Goal: Task Accomplishment & Management: Manage account settings

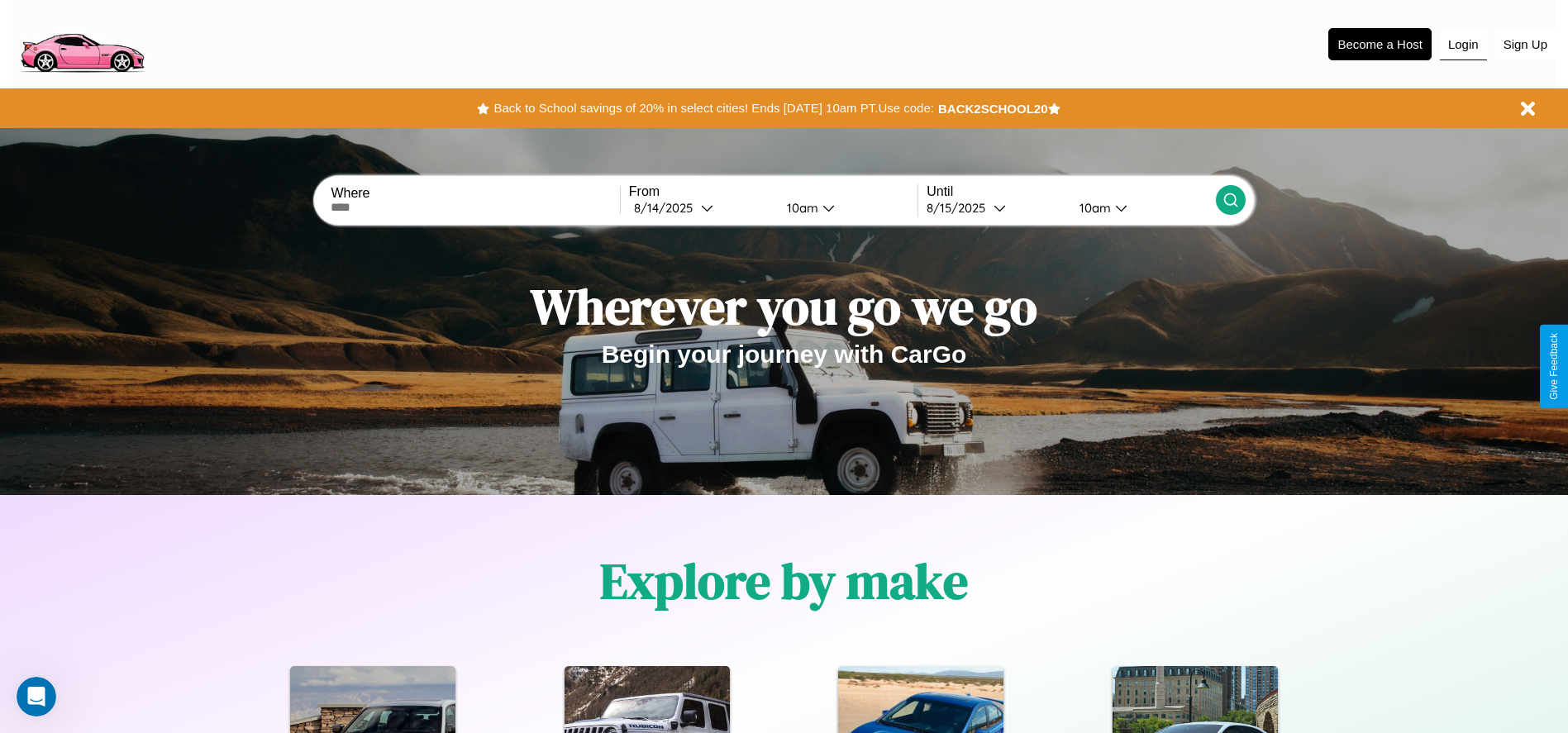
click at [1463, 43] on button "Login" at bounding box center [1463, 44] width 47 height 32
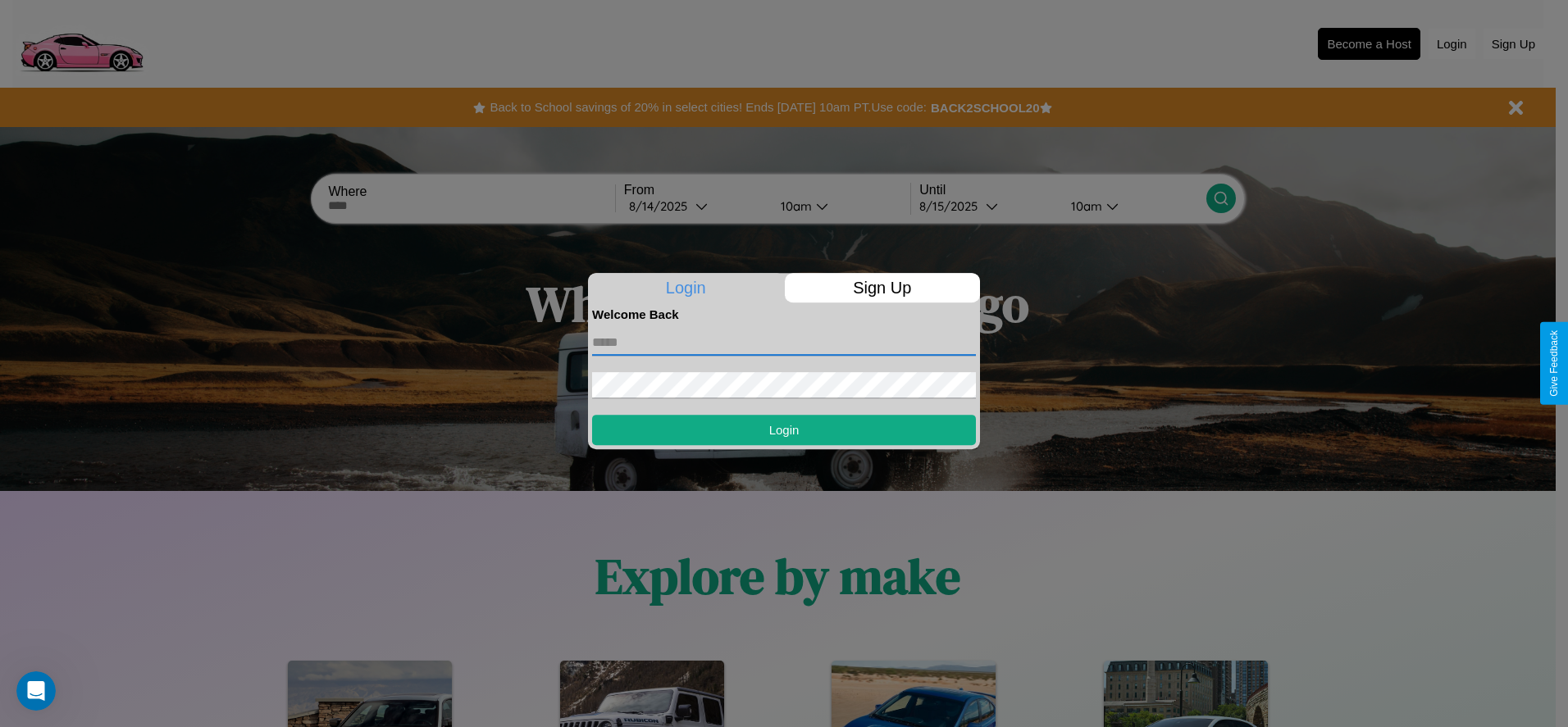
click at [784, 341] on input "text" at bounding box center [784, 342] width 384 height 26
type input "**********"
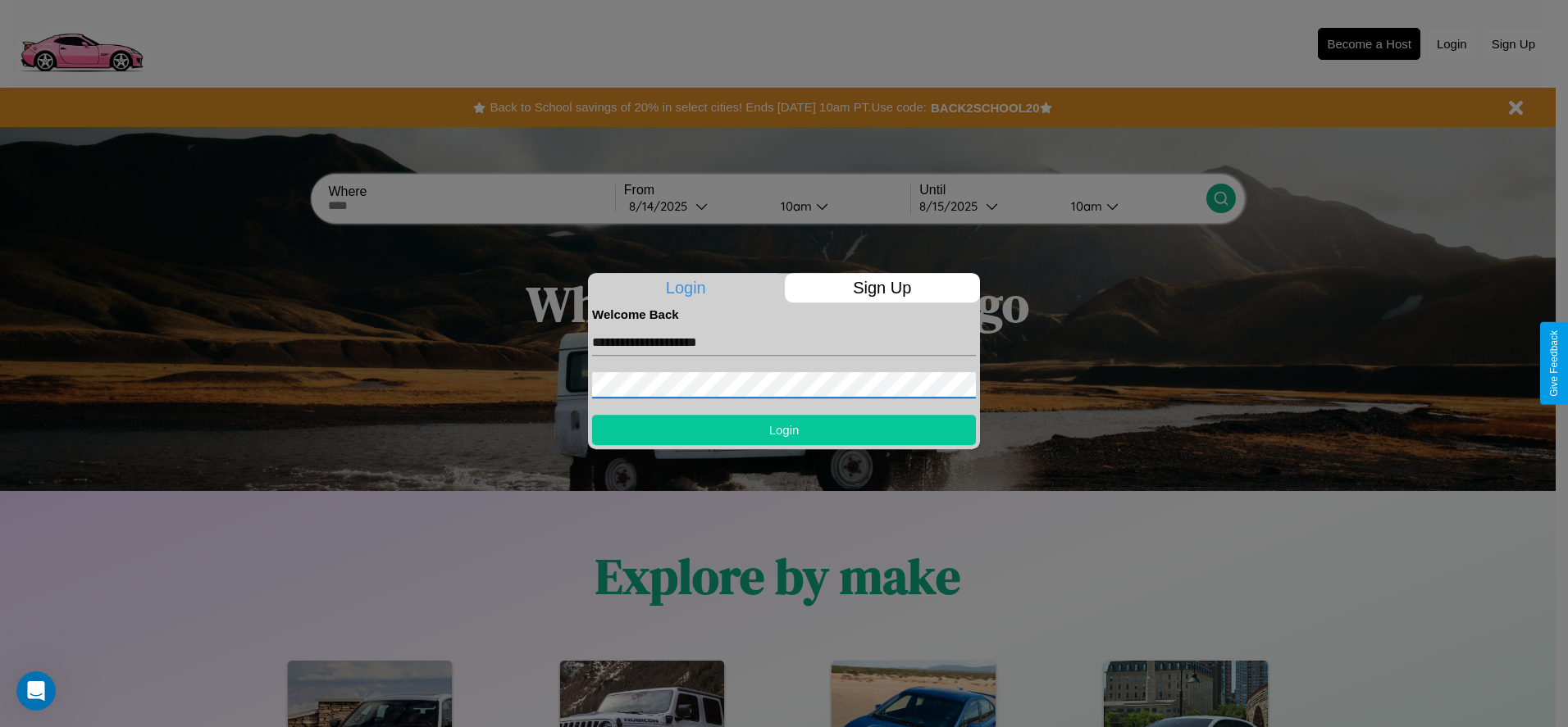
click at [784, 430] on button "Login" at bounding box center [784, 430] width 384 height 30
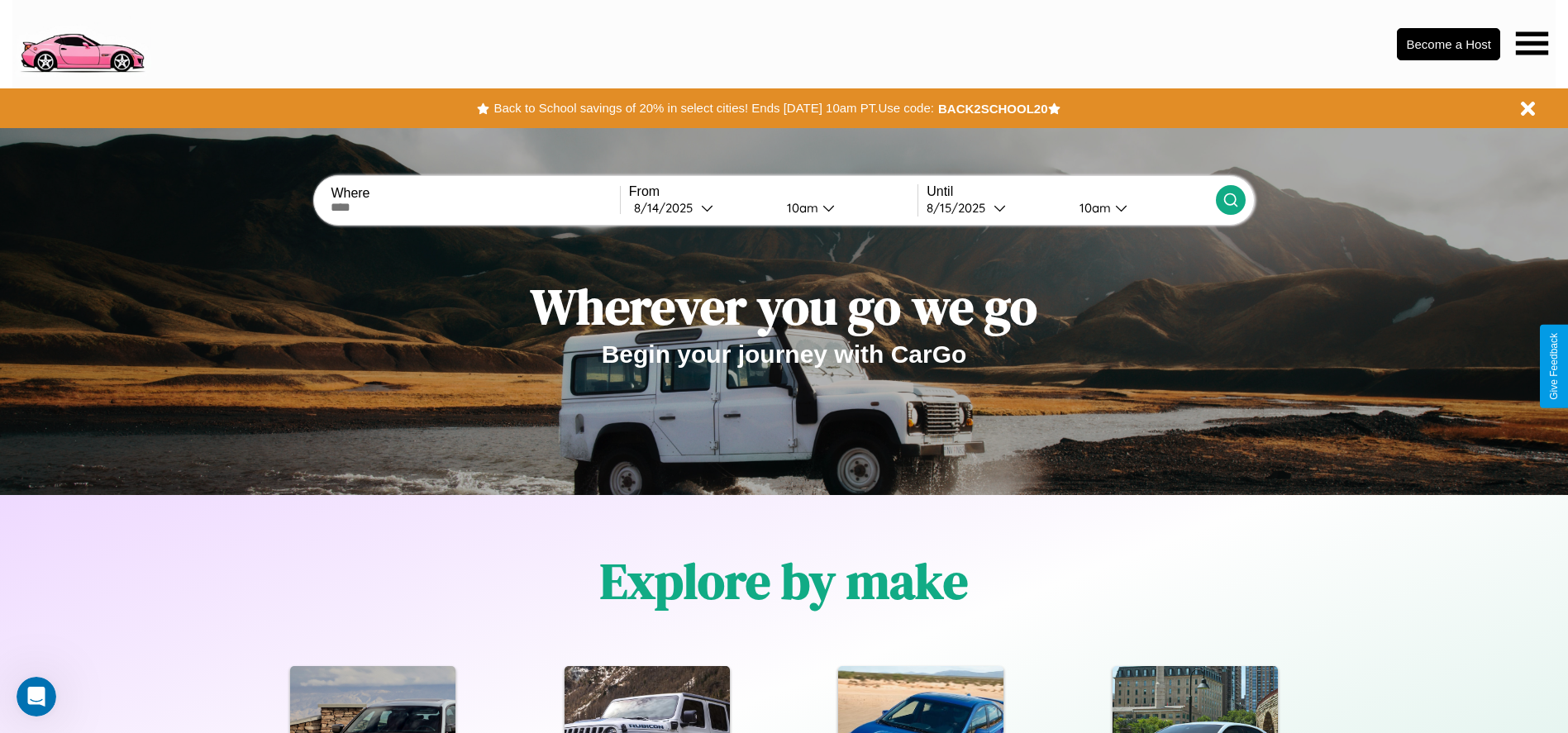
click at [1531, 43] on icon at bounding box center [1531, 42] width 33 height 23
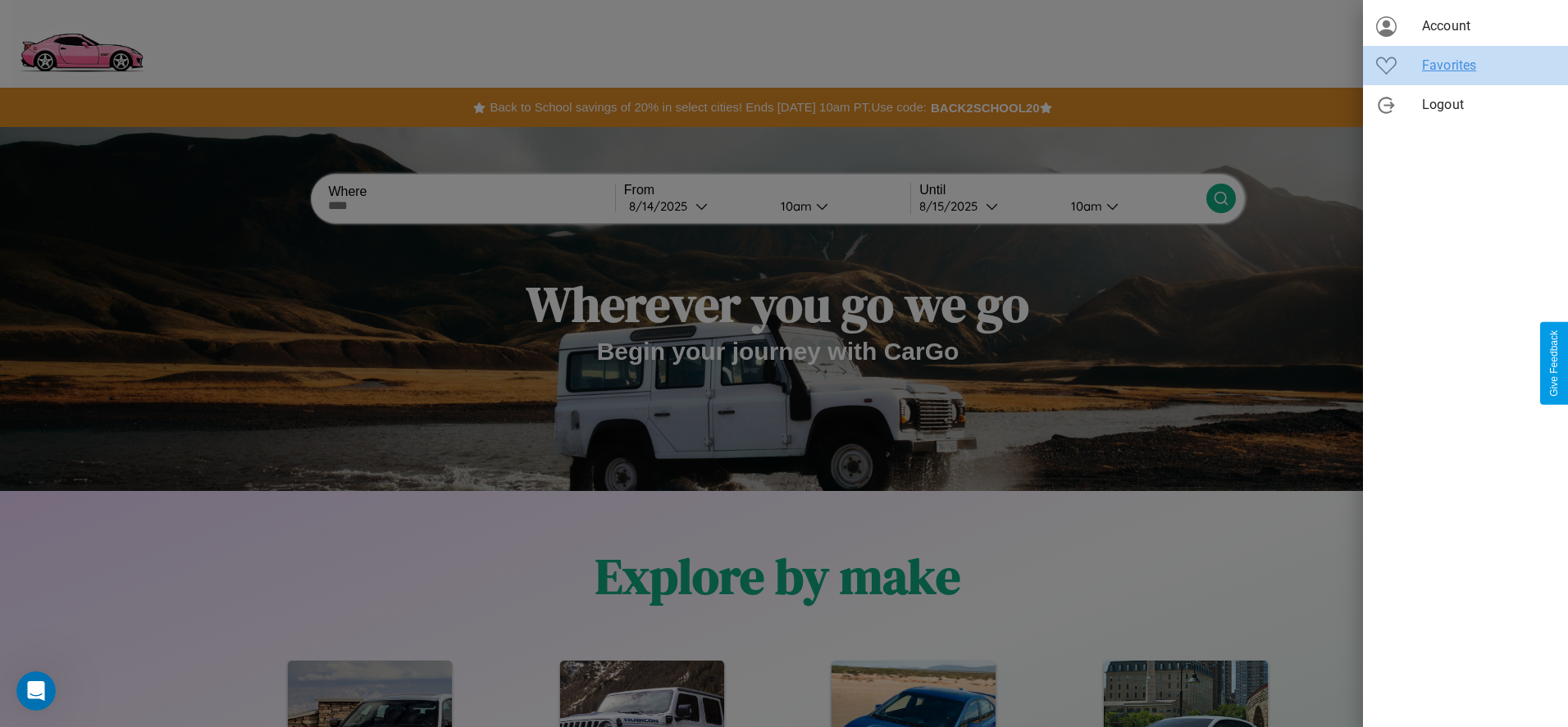
click at [1465, 66] on span "Favorites" at bounding box center [1489, 66] width 133 height 20
